Goal: Information Seeking & Learning: Check status

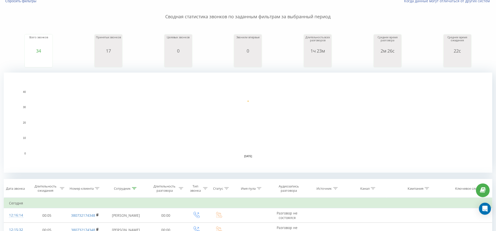
scroll to position [63, 0]
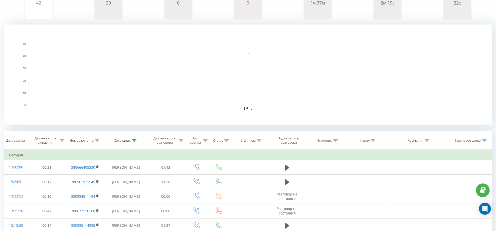
scroll to position [94, 0]
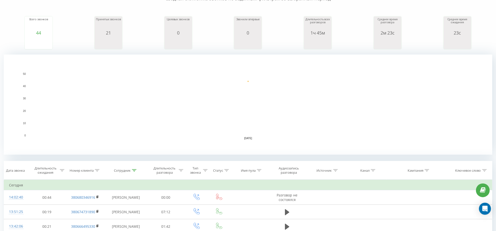
scroll to position [63, 0]
